Goal: Task Accomplishment & Management: Manage account settings

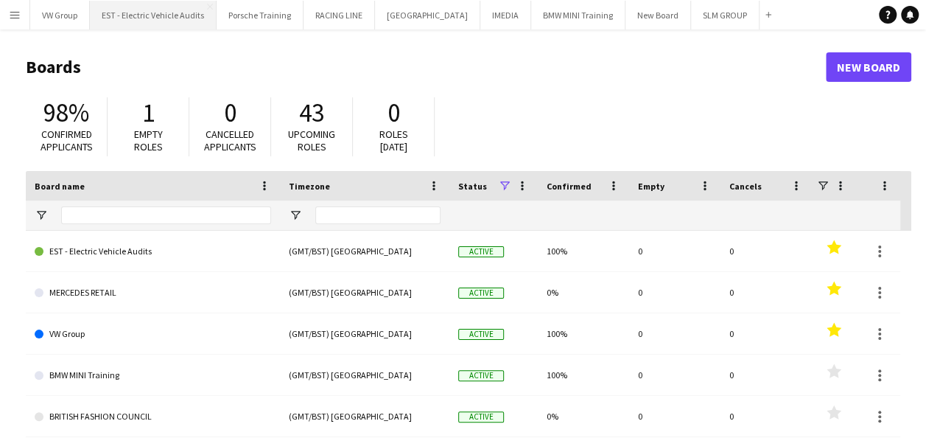
click at [152, 14] on button "EST - Electric Vehicle Audits Close" at bounding box center [153, 15] width 127 height 29
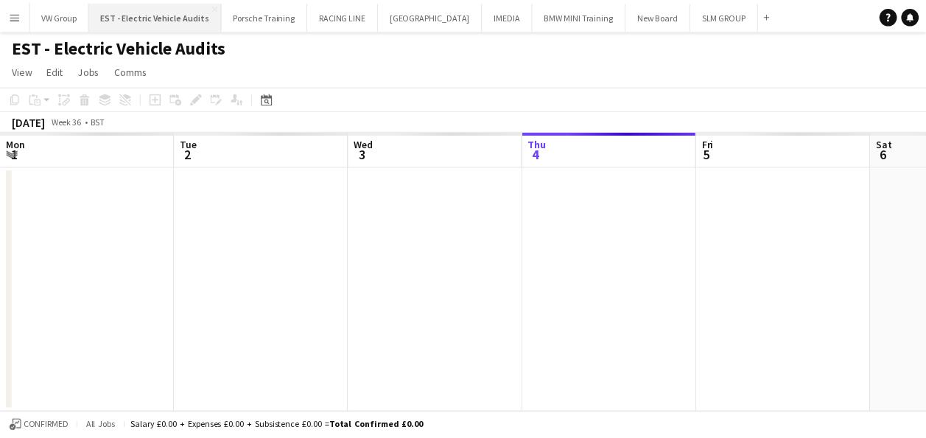
scroll to position [0, 352]
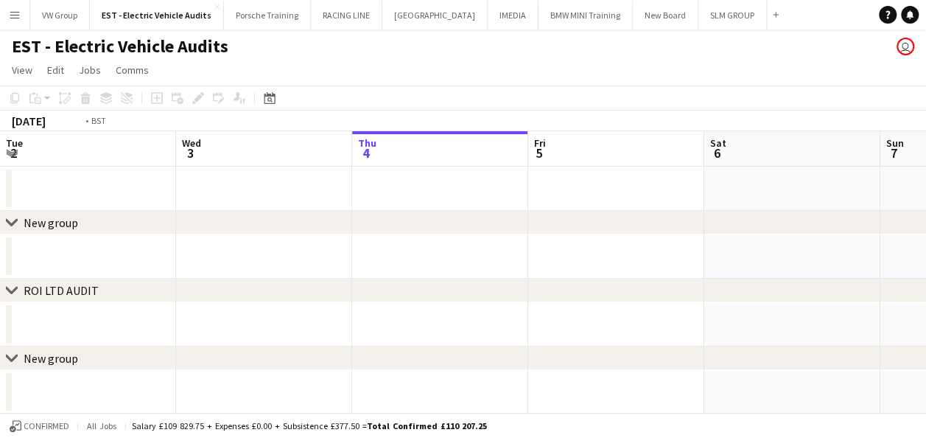
drag, startPoint x: 178, startPoint y: 183, endPoint x: 551, endPoint y: 149, distance: 374.5
click at [550, 149] on app-calendar-viewport "Sun 31 Mon 1 Tue 2 Wed 3 Thu 4 Fri 5 Sat 6 Sun 7 Mon 8 Tue 9 Wed 10" at bounding box center [463, 306] width 926 height 351
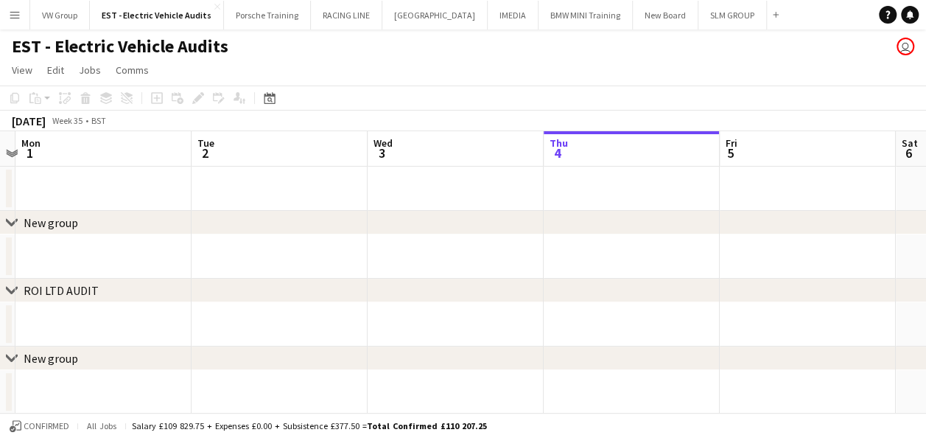
drag, startPoint x: 410, startPoint y: 160, endPoint x: 559, endPoint y: 144, distance: 150.4
click at [555, 144] on app-calendar-viewport "Sat 30 Sun 31 Mon 1 Tue 2 Wed 3 Thu 4 Fri 5 Sat 6 Sun 7 Mon 8 Tue 9" at bounding box center [463, 306] width 926 height 351
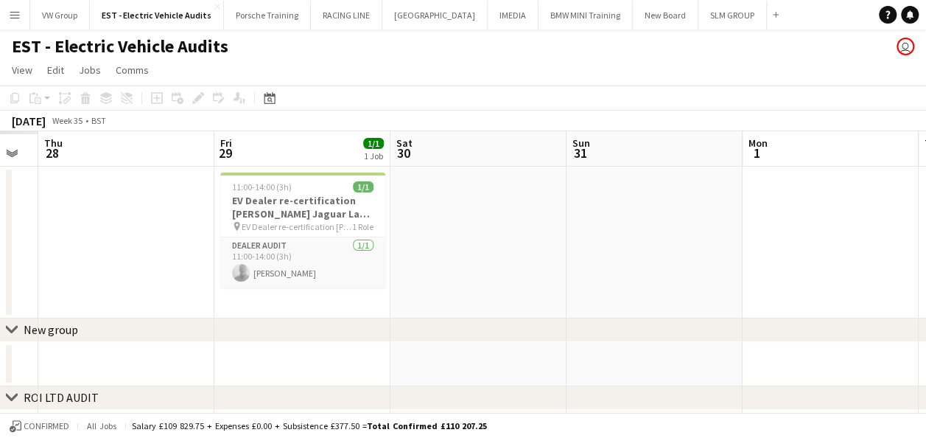
drag, startPoint x: 463, startPoint y: 165, endPoint x: 500, endPoint y: 166, distance: 37.6
click at [501, 165] on app-calendar-viewport "Tue 26 Wed 27 Thu 28 Fri 29 1/1 1 Job Sat 30 Sun 31 Mon 1 Tue 2 Wed 3 Thu 4 Fri…" at bounding box center [463, 360] width 926 height 458
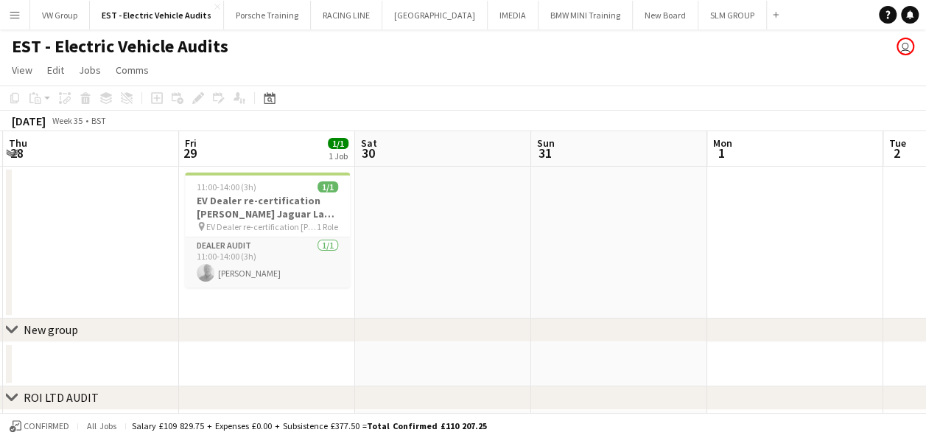
drag, startPoint x: 197, startPoint y: 203, endPoint x: 504, endPoint y: 166, distance: 309.6
click at [502, 167] on app-calendar-viewport "Tue 26 Wed 27 1/1 1 Job Thu 28 Fri 29 1/1 1 Job Sat 30 Sun 31 Mon 1 Tue 2 Wed 3…" at bounding box center [463, 360] width 926 height 458
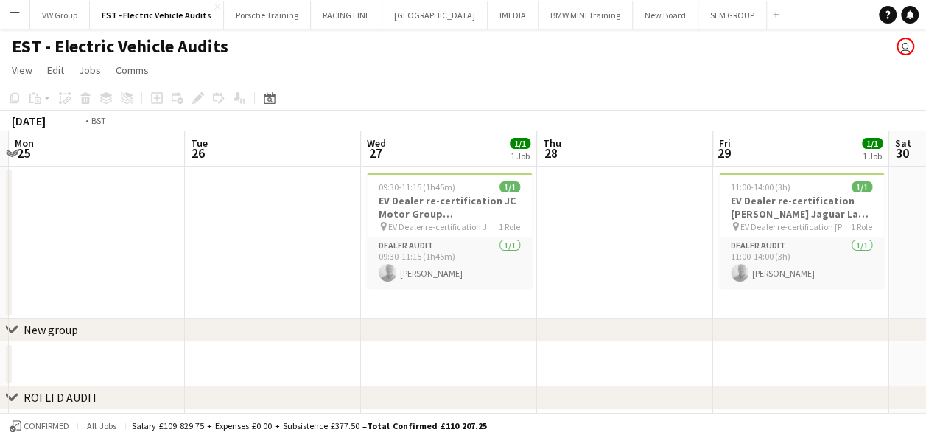
drag, startPoint x: 247, startPoint y: 217, endPoint x: 530, endPoint y: 191, distance: 284.1
click at [529, 191] on app-calendar-viewport "Sat 23 Sun 24 Mon 25 Tue 26 Wed 27 1/1 1 Job Thu 28 Fri 29 1/1 1 Job Sat 30 Sun…" at bounding box center [463, 360] width 926 height 458
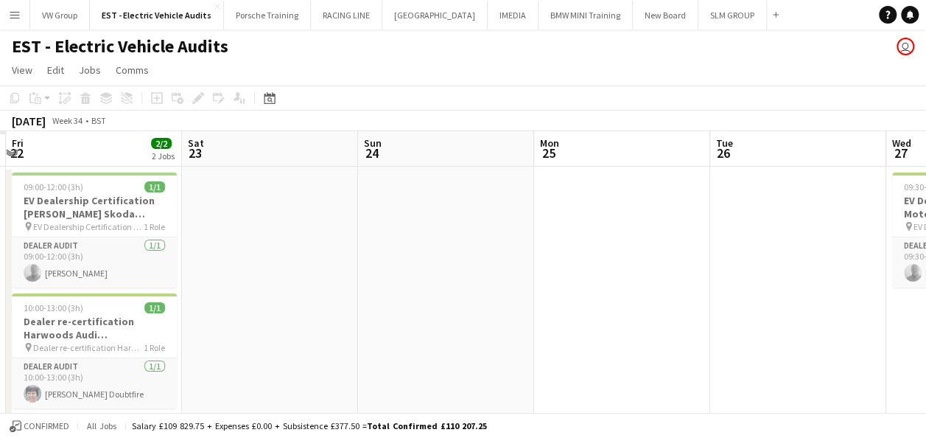
drag, startPoint x: 360, startPoint y: 221, endPoint x: 535, endPoint y: 196, distance: 177.2
click at [535, 196] on app-calendar-viewport "Wed 20 Thu 21 Fri 22 2/2 2 Jobs Sat 23 Sun 24 Mon 25 Tue 26 Wed 27 1/1 1 Job Th…" at bounding box center [463, 421] width 926 height 580
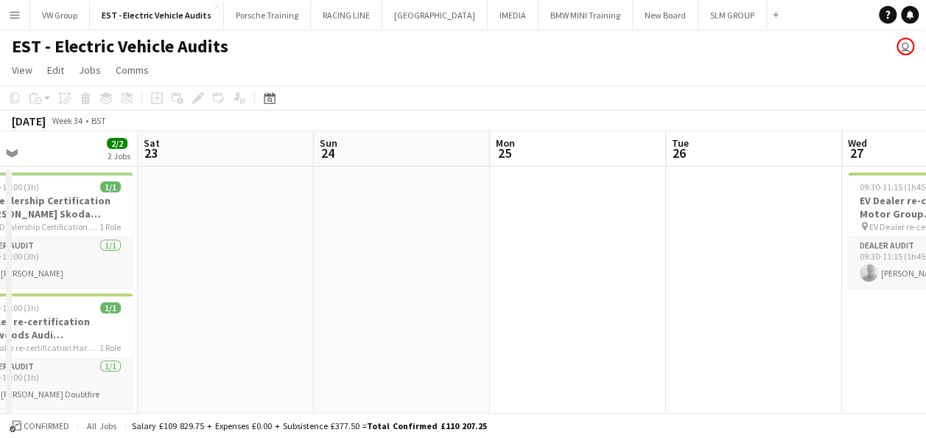
drag, startPoint x: 259, startPoint y: 217, endPoint x: 475, endPoint y: 208, distance: 215.4
click at [470, 208] on app-calendar-viewport "Wed 20 1/1 1 Job Thu 21 Fri 22 2/2 2 Jobs Sat 23 Sun 24 Mon 25 Tue 26 Wed 27 1/…" at bounding box center [463, 421] width 926 height 580
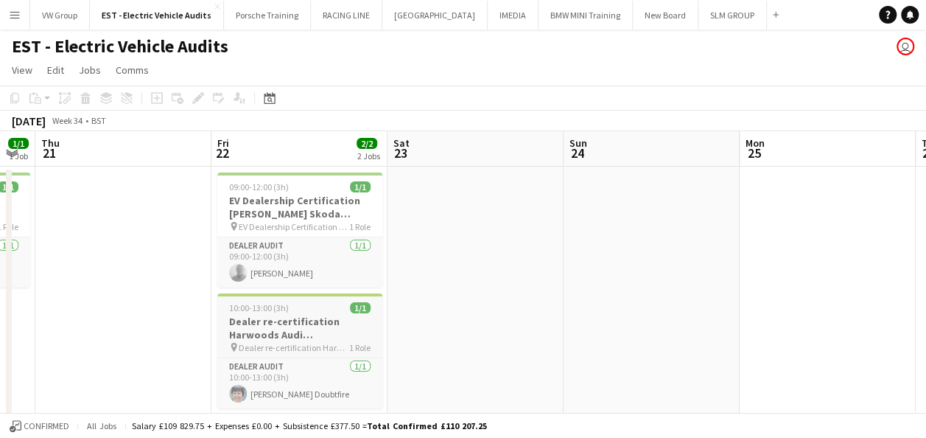
click at [326, 308] on div "10:00-13:00 (3h) 1/1" at bounding box center [299, 307] width 165 height 11
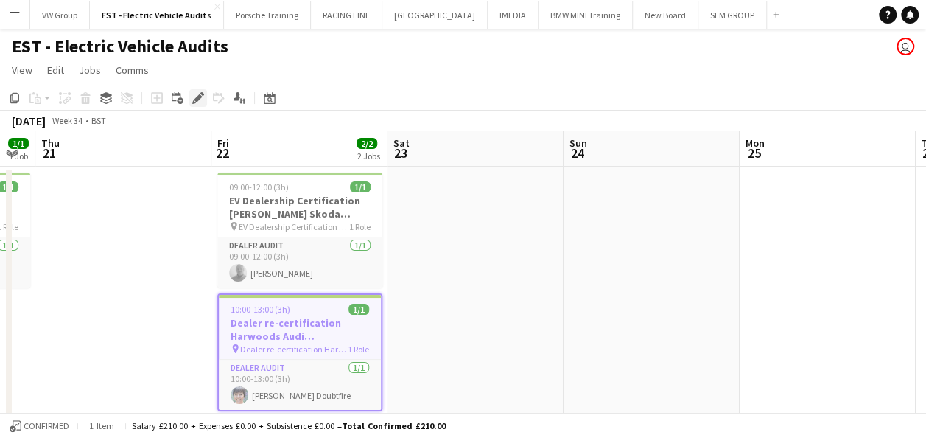
click at [200, 100] on icon "Edit" at bounding box center [198, 98] width 12 height 12
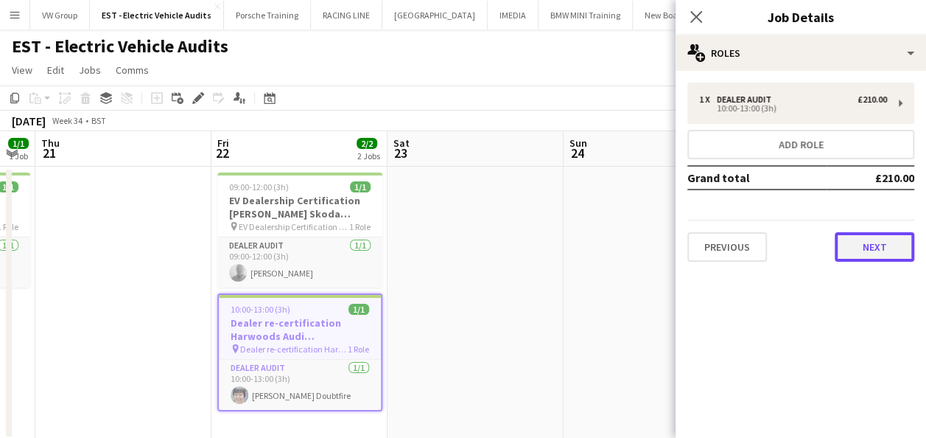
click at [897, 240] on button "Next" at bounding box center [875, 246] width 80 height 29
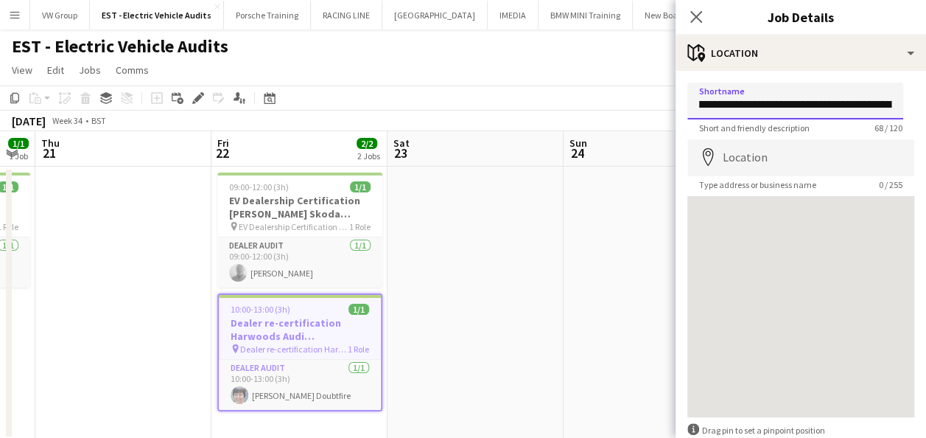
scroll to position [0, 162]
drag, startPoint x: 696, startPoint y: 105, endPoint x: 853, endPoint y: 102, distance: 157.0
click at [852, 102] on input "**********" at bounding box center [796, 101] width 216 height 37
